Goal: Find specific page/section: Find specific page/section

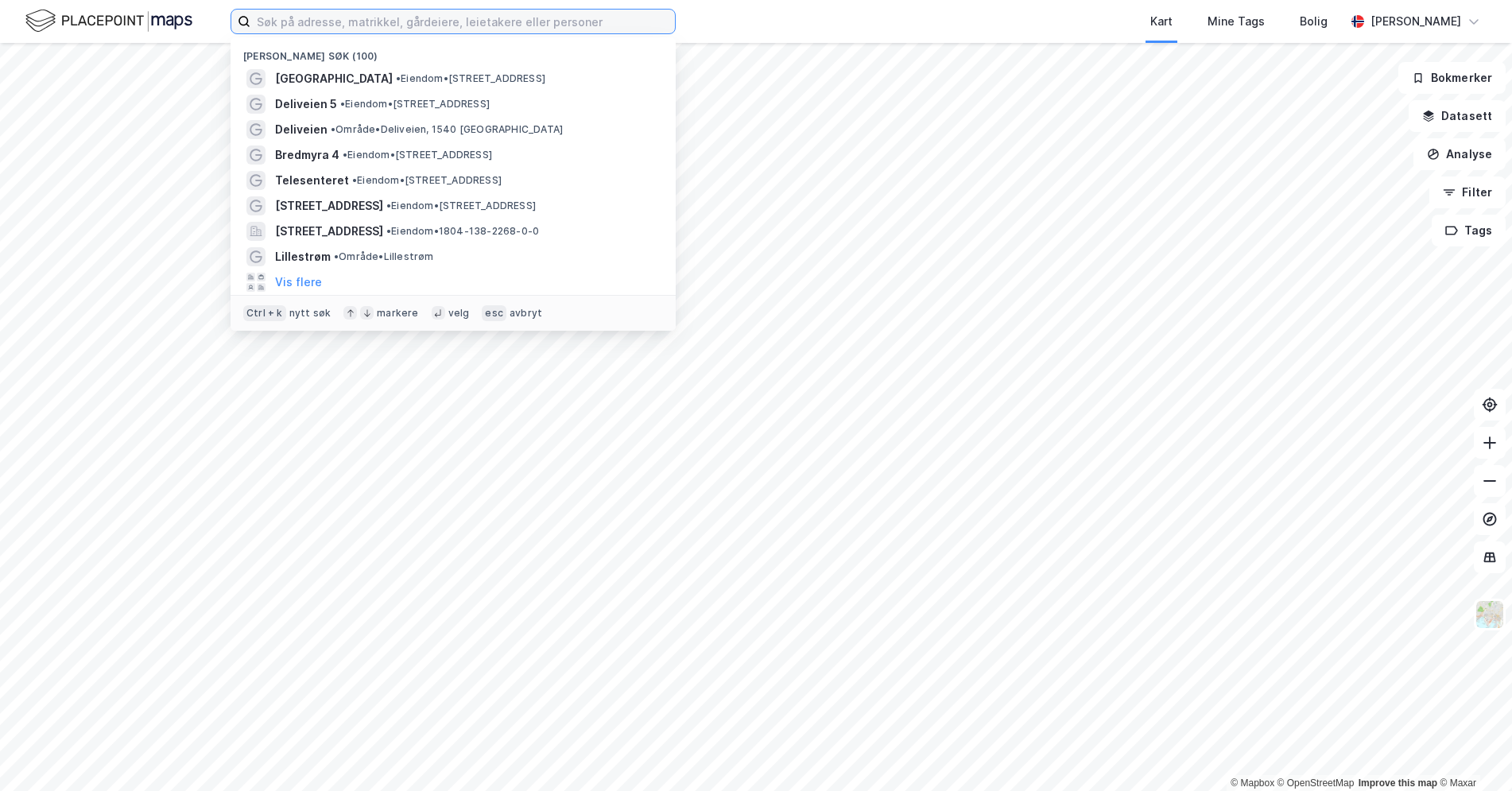
click at [302, 21] on input at bounding box center [463, 21] width 424 height 24
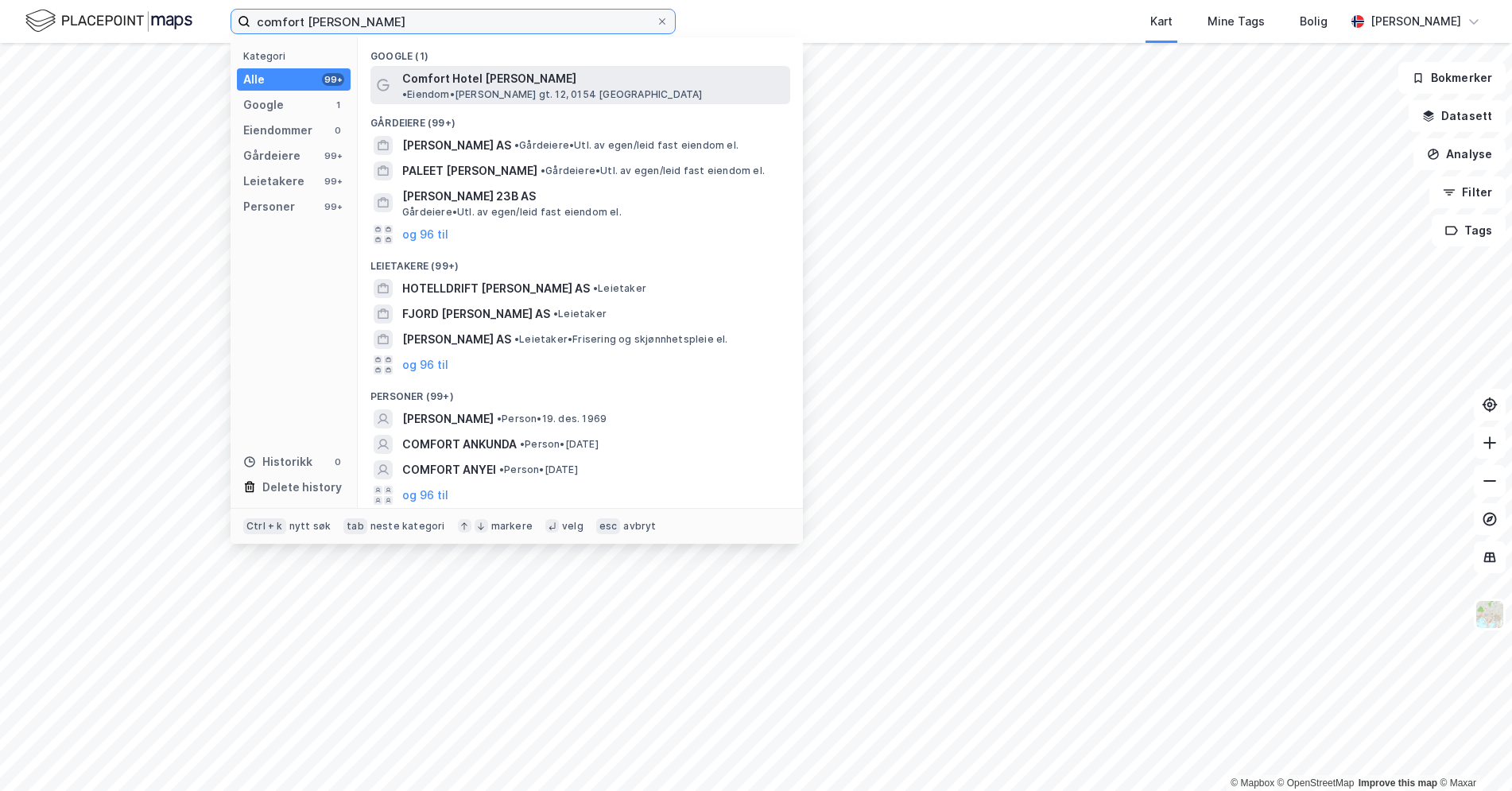
type input "comfort [PERSON_NAME]"
click at [466, 77] on span "Comfort Hotel [PERSON_NAME]" at bounding box center [489, 79] width 174 height 19
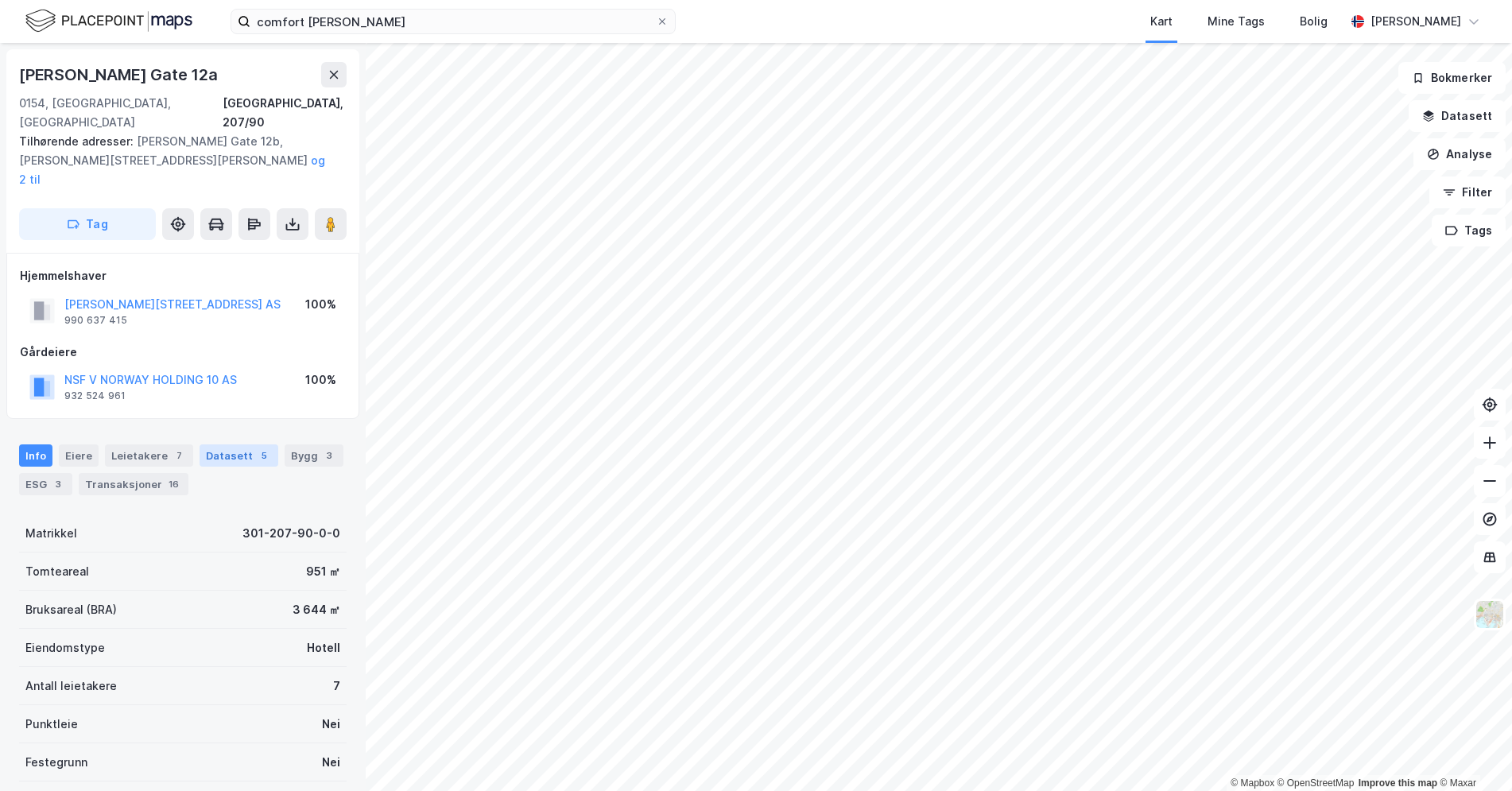
click at [215, 445] on div "Datasett 5" at bounding box center [239, 455] width 79 height 22
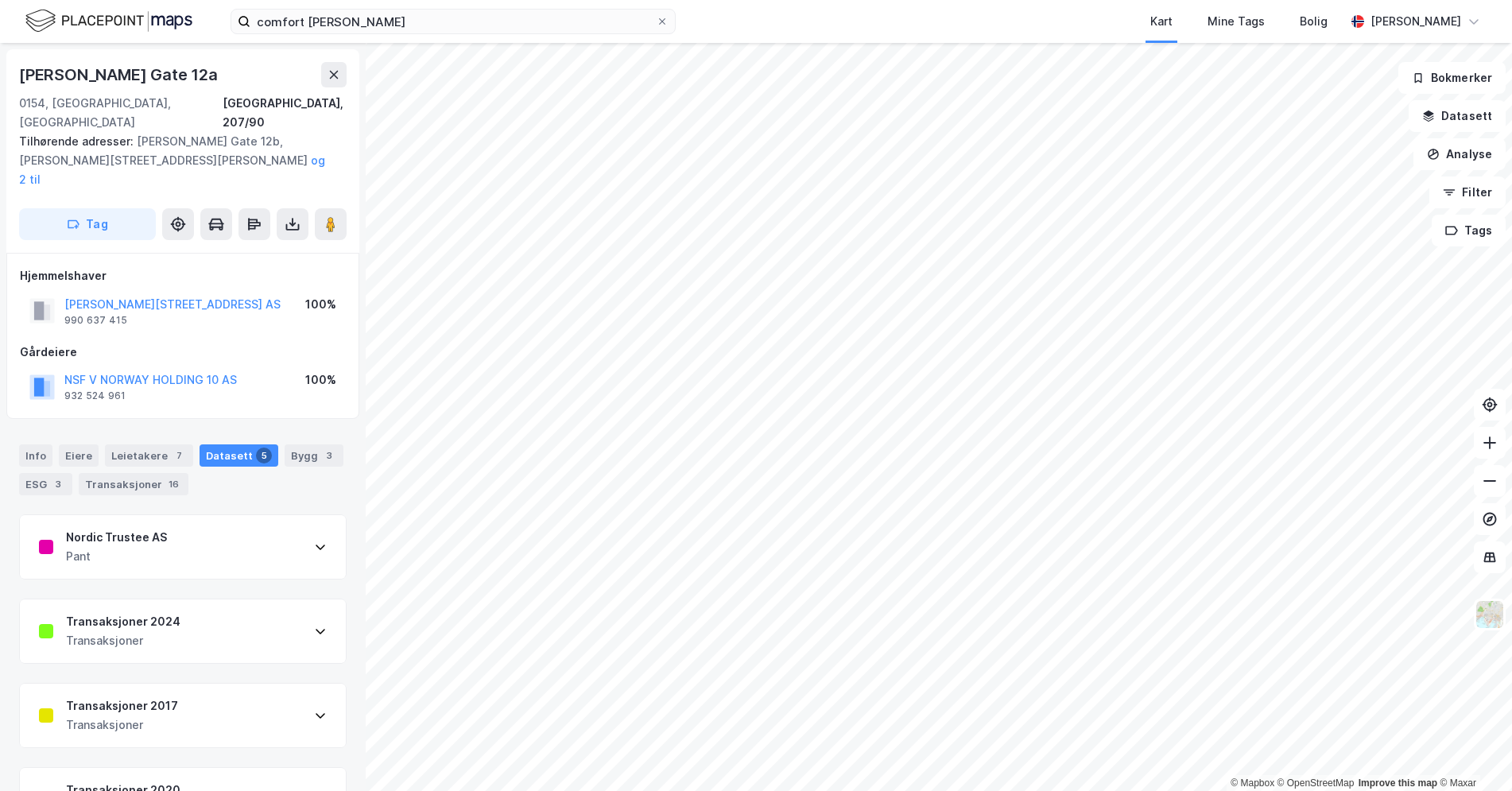
scroll to position [80, 0]
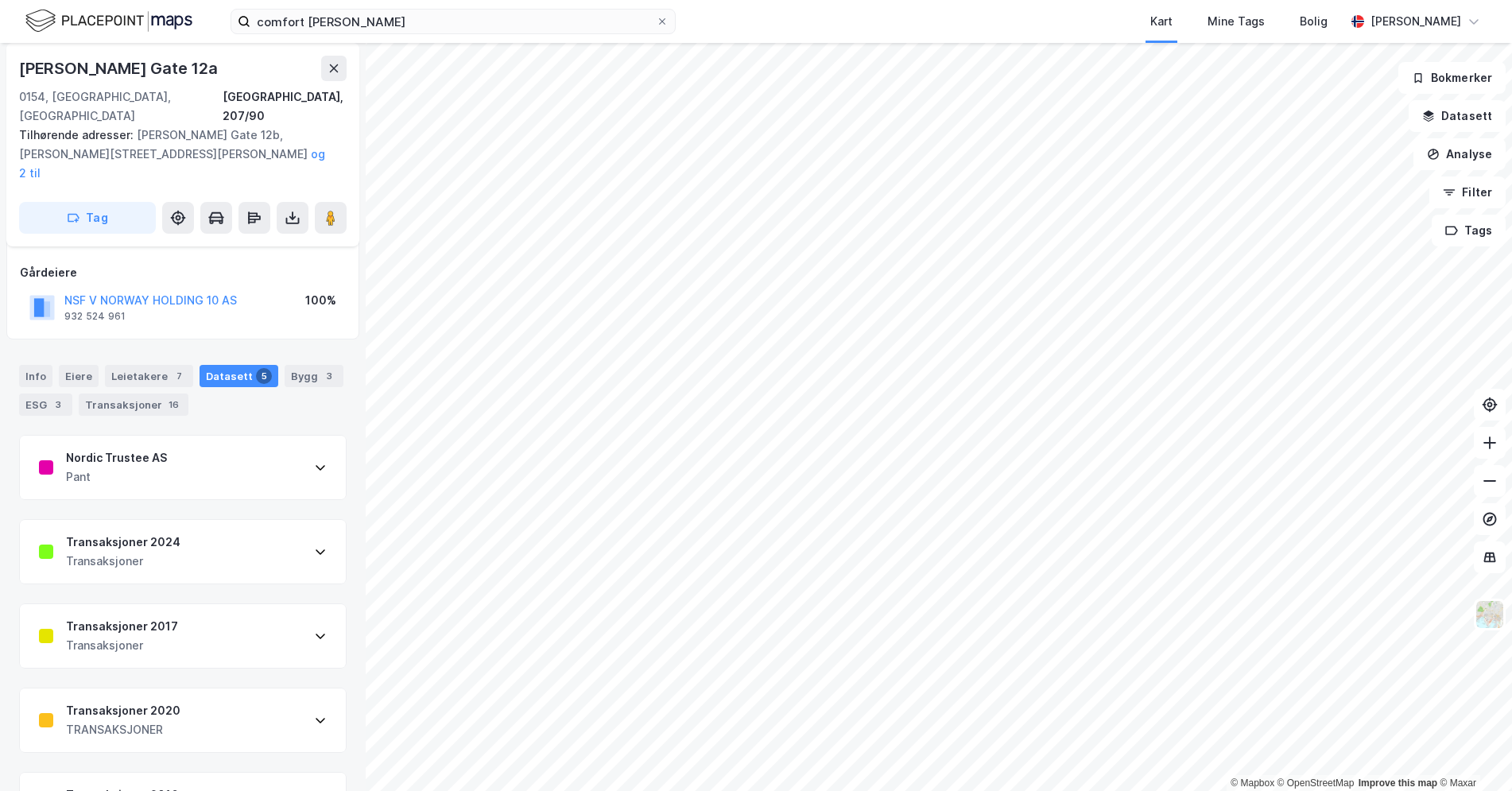
click at [196, 520] on div "Transaksjoner 2024 Transaksjoner" at bounding box center [183, 552] width 326 height 64
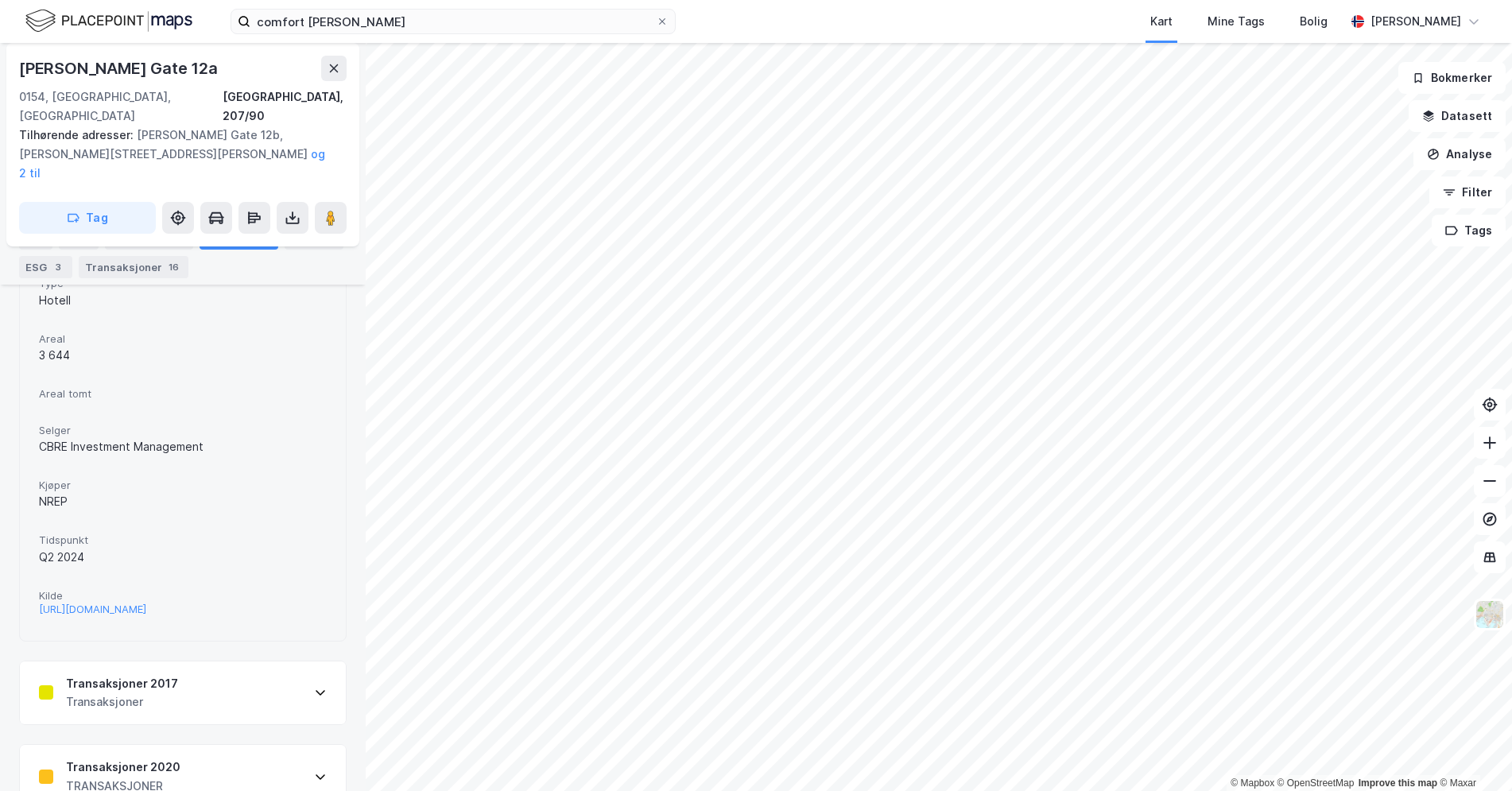
scroll to position [564, 0]
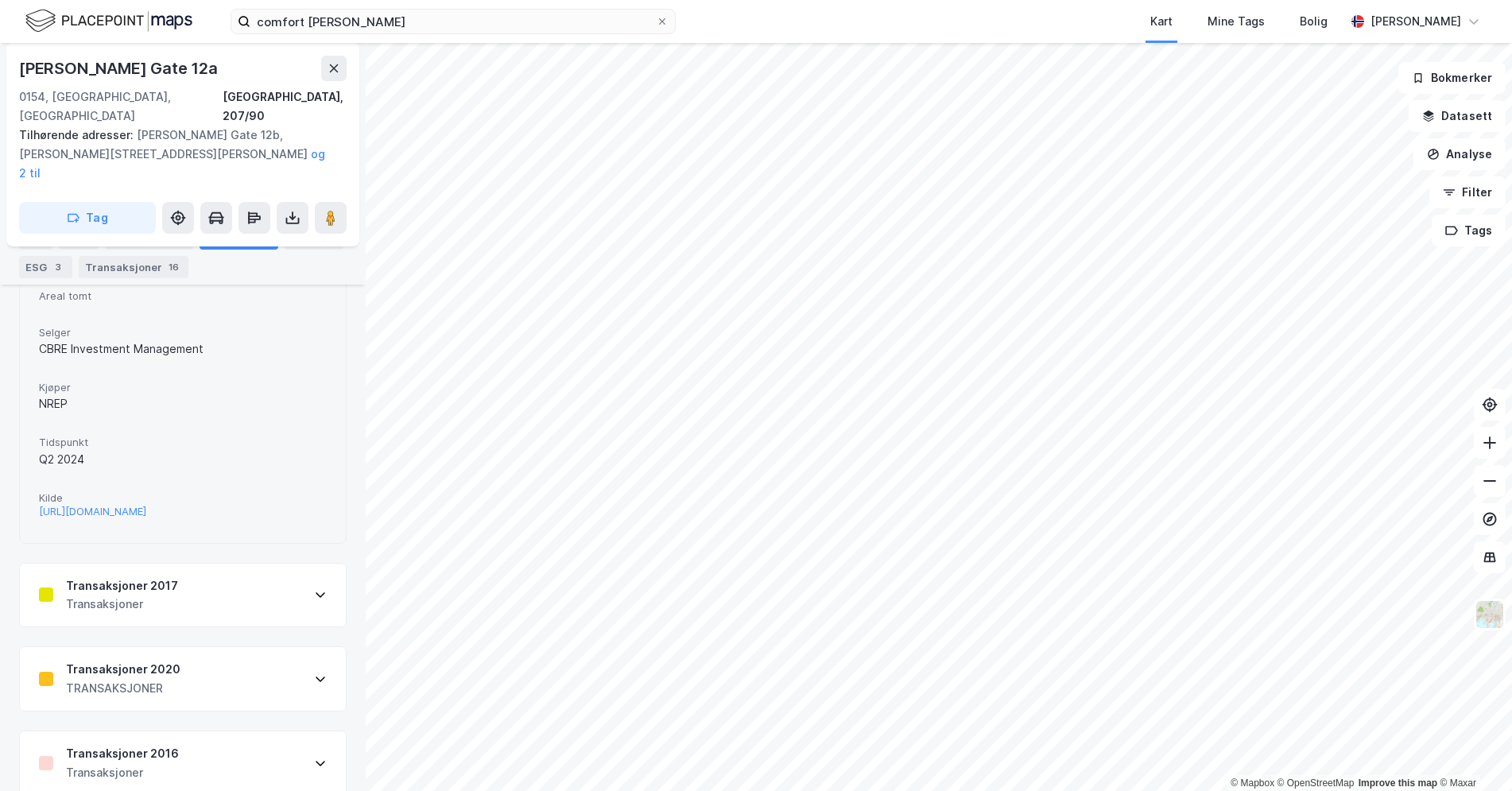
click at [253, 567] on div "Transaksjoner 2017 Transaksjoner" at bounding box center [183, 595] width 326 height 64
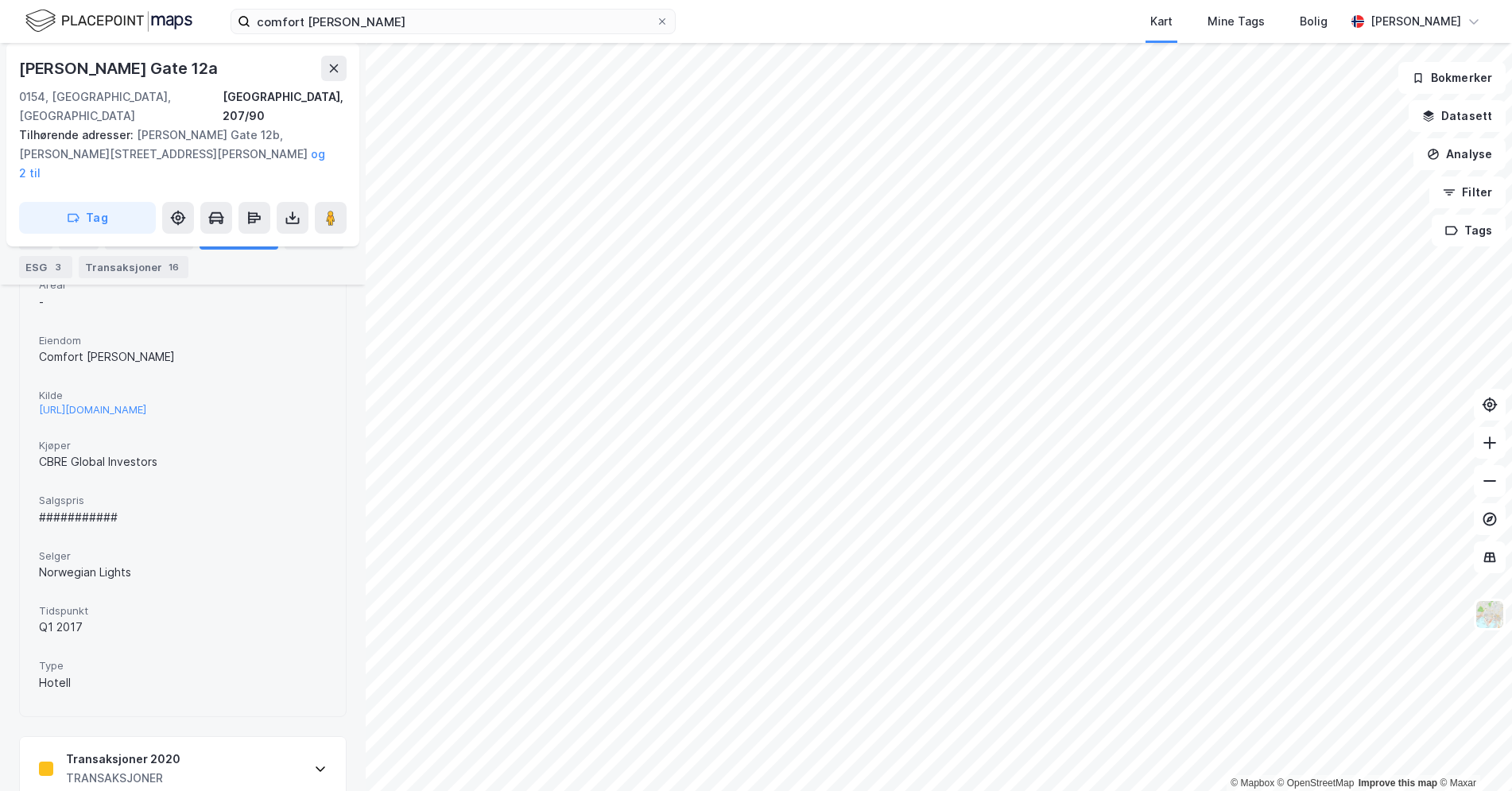
scroll to position [980, 0]
